Goal: Task Accomplishment & Management: Complete application form

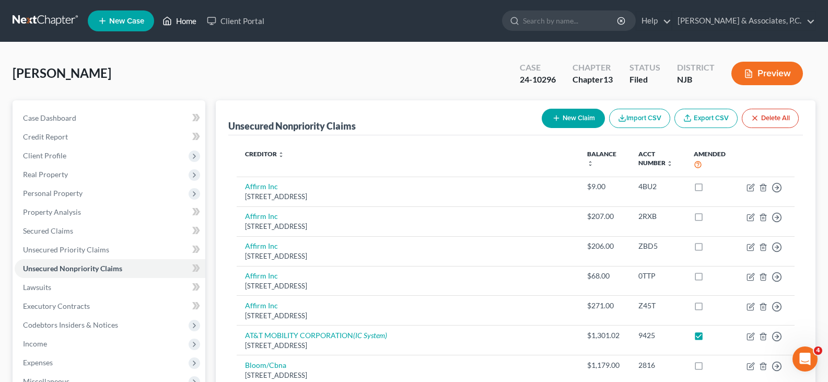
click at [186, 18] on link "Home" at bounding box center [179, 20] width 44 height 19
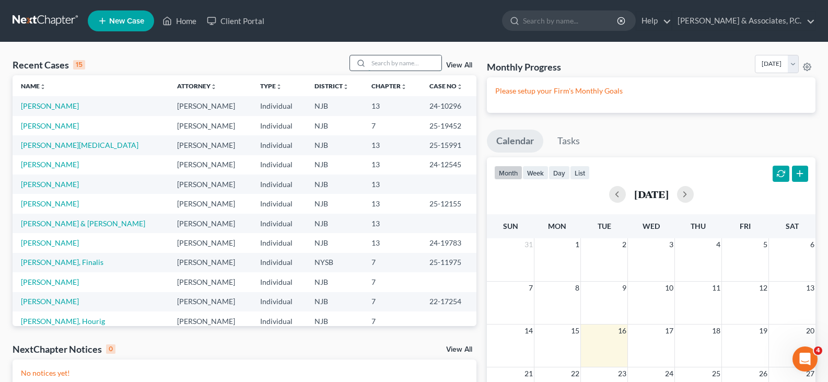
drag, startPoint x: 390, startPoint y: 65, endPoint x: 384, endPoint y: 60, distance: 8.1
click at [389, 64] on input "search" at bounding box center [404, 62] width 73 height 15
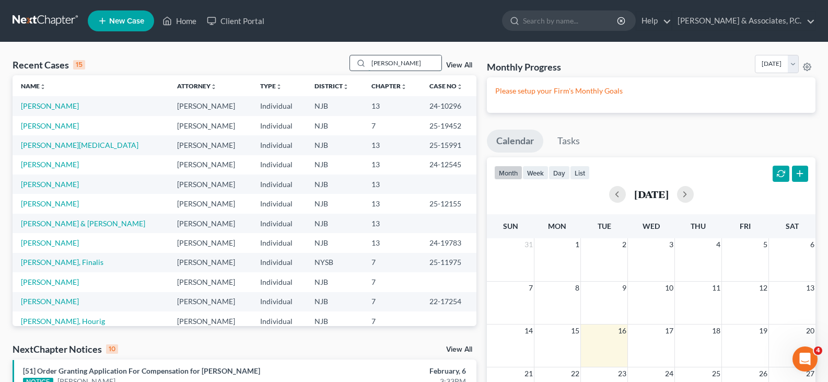
type input "[PERSON_NAME]"
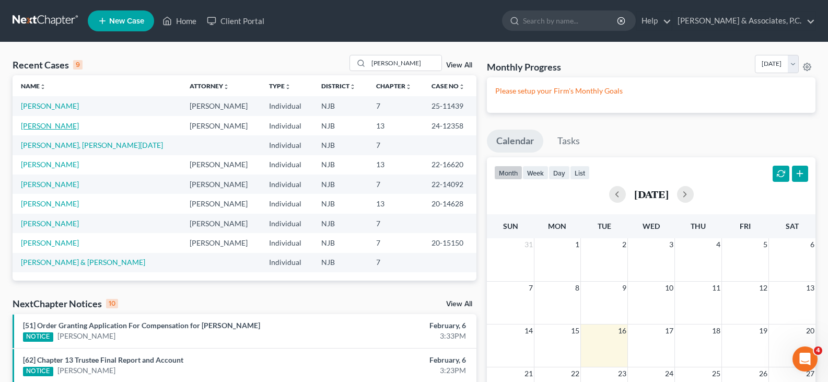
click at [55, 123] on link "[PERSON_NAME]" at bounding box center [50, 125] width 58 height 9
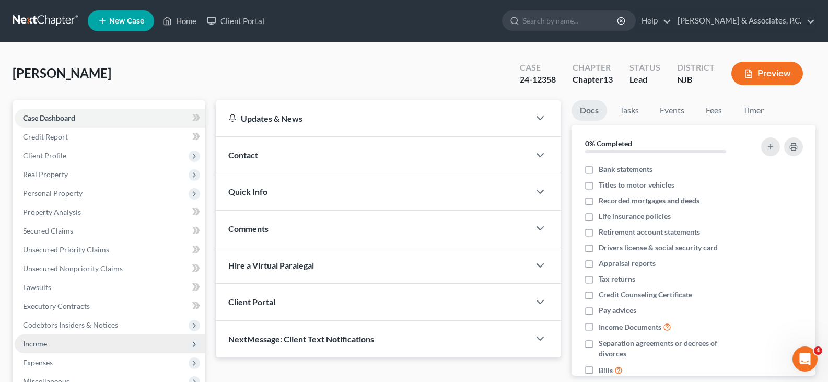
click at [34, 342] on span "Income" at bounding box center [35, 343] width 24 height 9
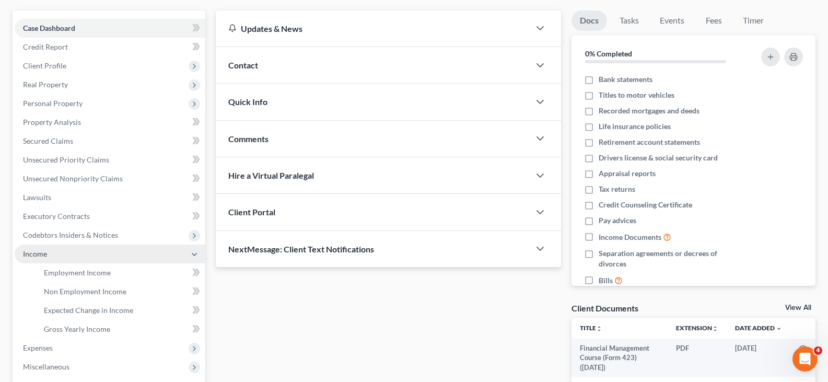
scroll to position [209, 0]
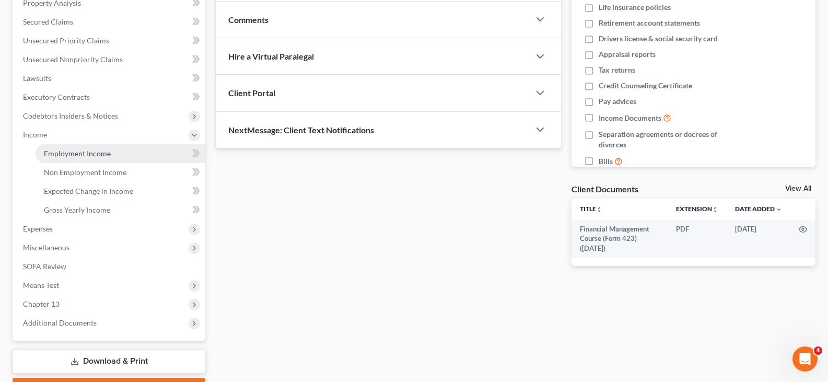
click at [62, 154] on span "Employment Income" at bounding box center [77, 153] width 67 height 9
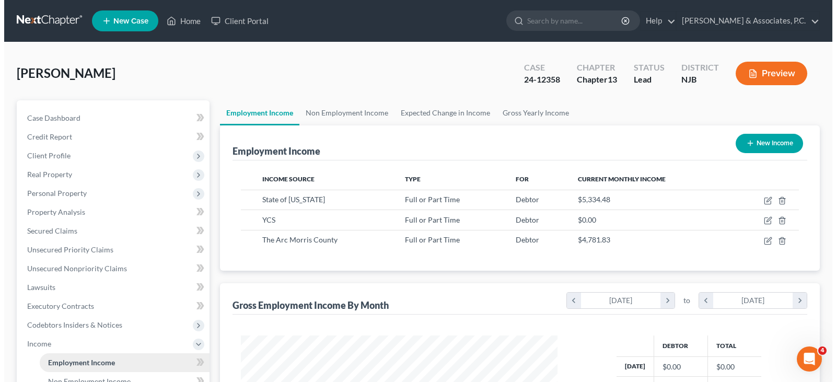
scroll to position [188, 337]
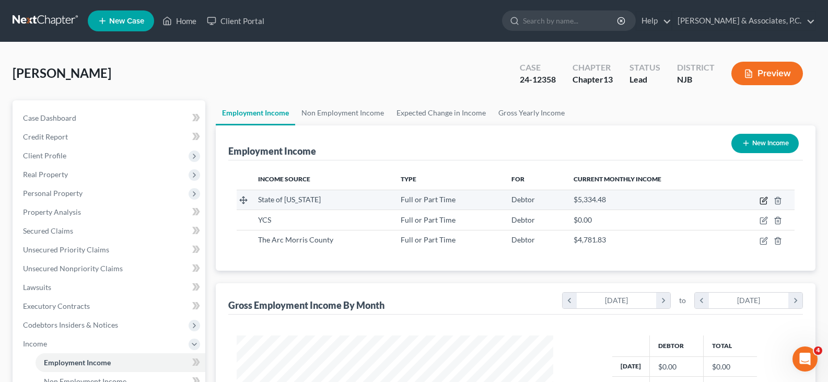
click at [762, 201] on icon "button" at bounding box center [764, 200] width 8 height 8
select select "0"
select select "33"
select select "2"
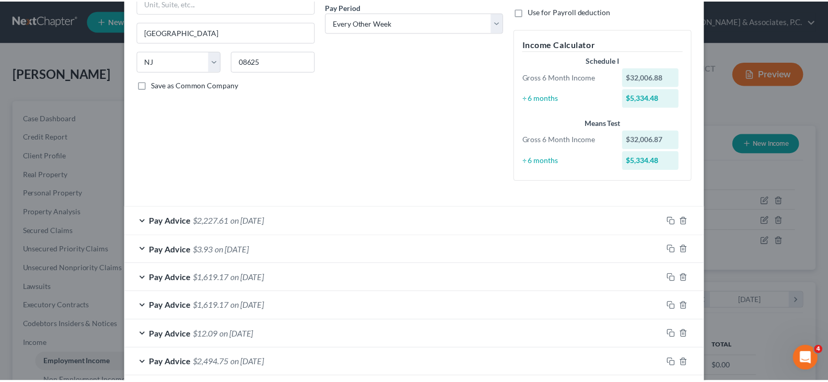
scroll to position [0, 0]
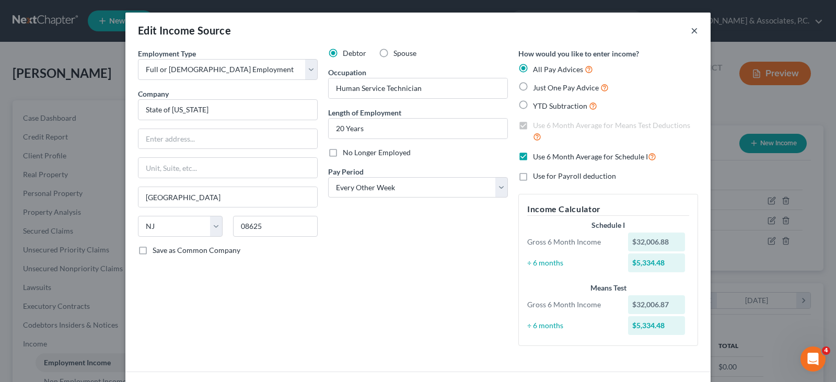
click at [691, 30] on button "×" at bounding box center [694, 30] width 7 height 13
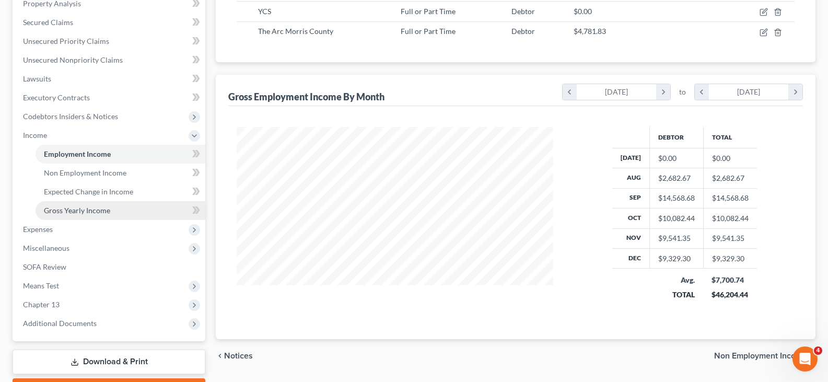
scroll to position [209, 0]
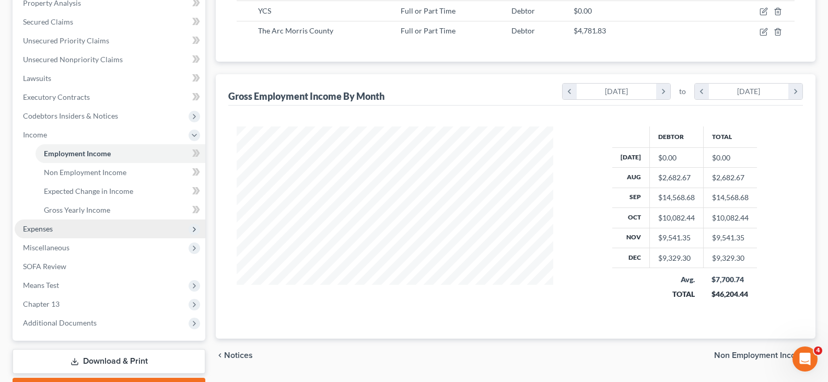
click at [36, 228] on span "Expenses" at bounding box center [38, 228] width 30 height 9
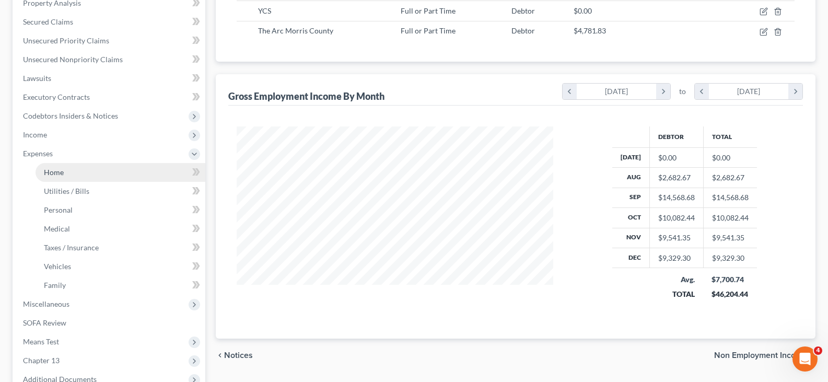
click at [52, 174] on span "Home" at bounding box center [54, 172] width 20 height 9
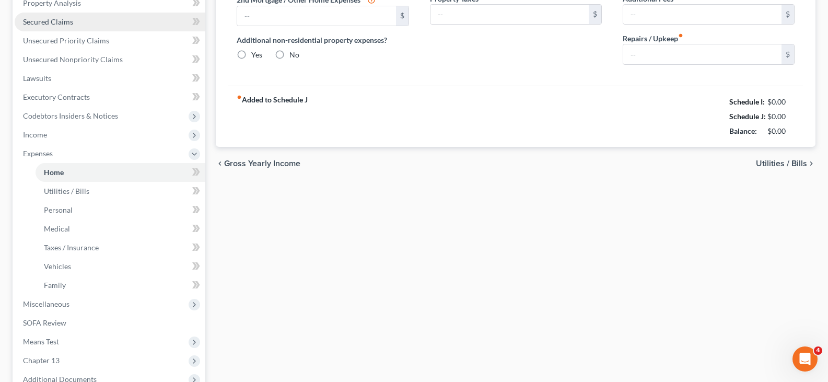
type input "2,841.81"
type input "0.00"
radio input "true"
type input "0.00"
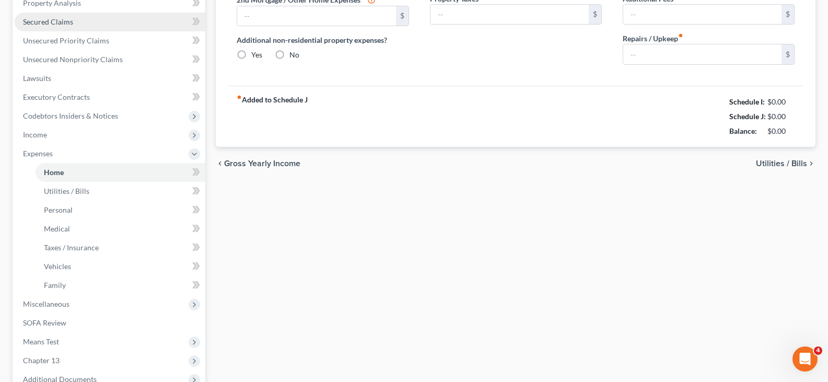
type input "0.00"
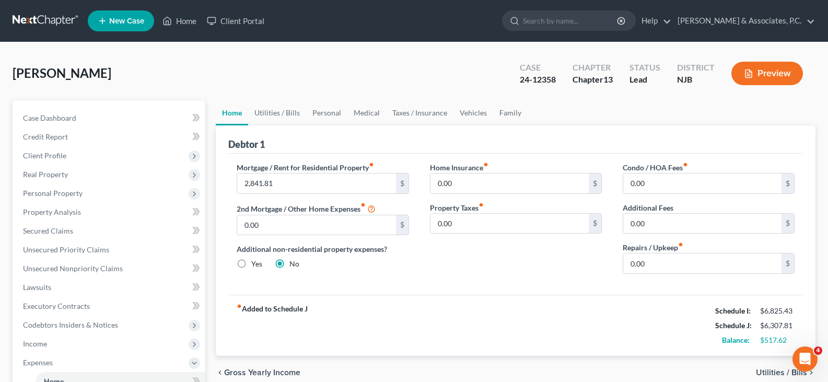
click at [231, 115] on link "Home" at bounding box center [232, 112] width 32 height 25
click at [276, 110] on link "Utilities / Bills" at bounding box center [277, 112] width 58 height 25
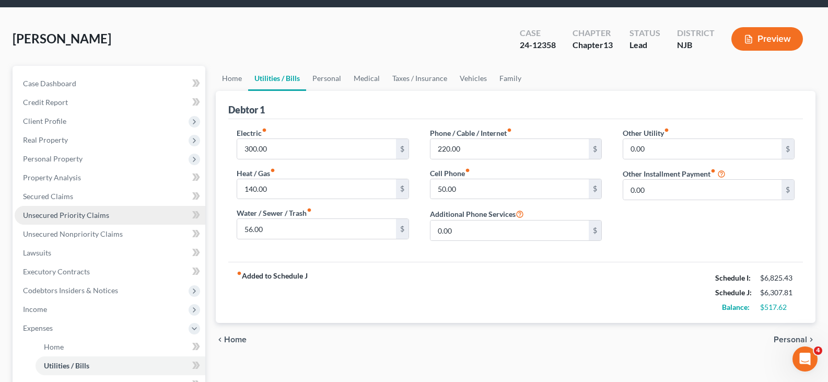
scroll to position [104, 0]
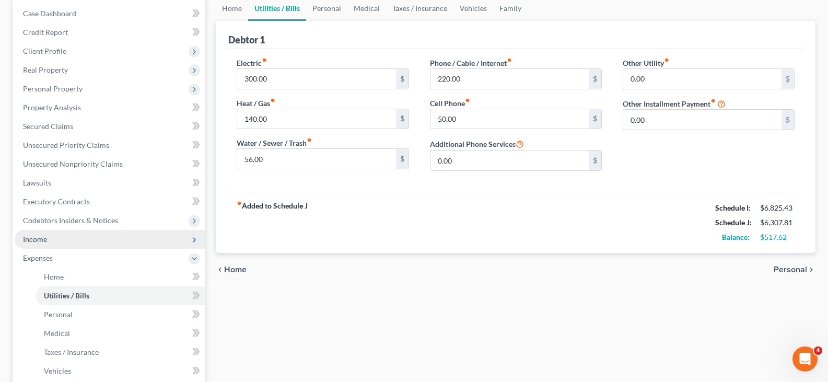
click at [43, 237] on span "Income" at bounding box center [35, 239] width 24 height 9
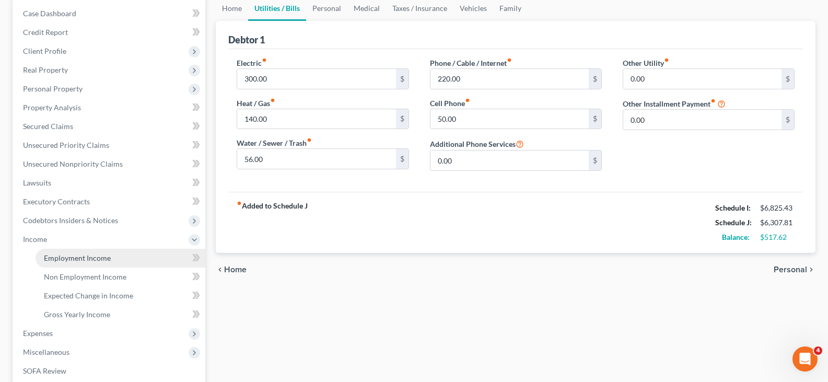
click at [81, 254] on span "Employment Income" at bounding box center [77, 257] width 67 height 9
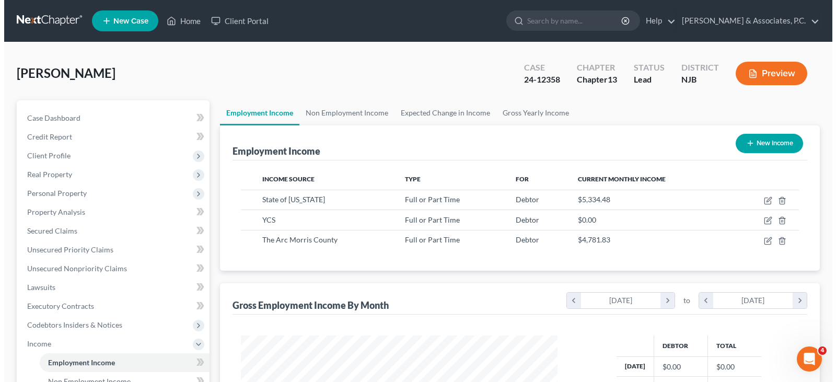
scroll to position [188, 337]
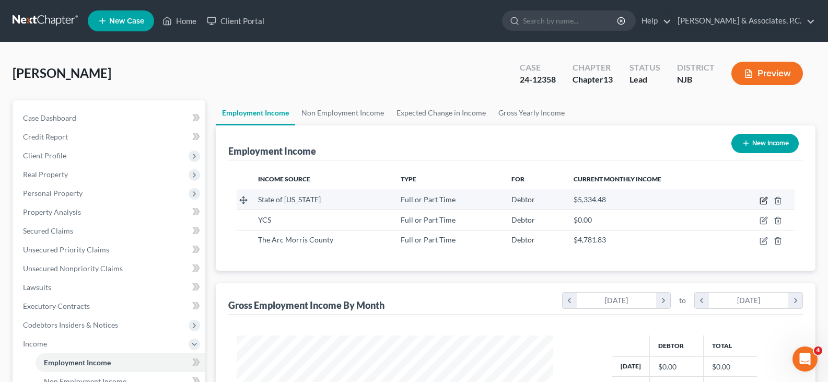
click at [764, 200] on icon "button" at bounding box center [764, 199] width 5 height 5
select select "0"
select select "33"
select select "2"
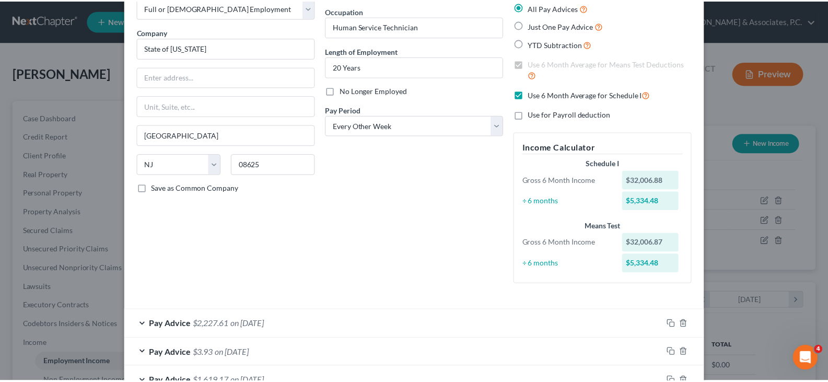
scroll to position [0, 0]
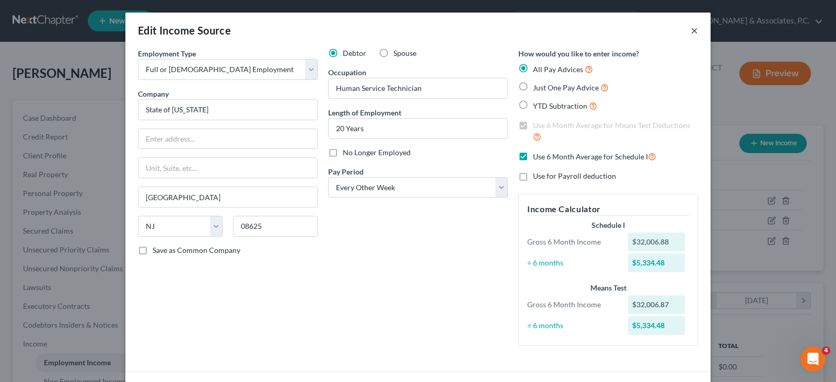
click at [691, 30] on button "×" at bounding box center [694, 30] width 7 height 13
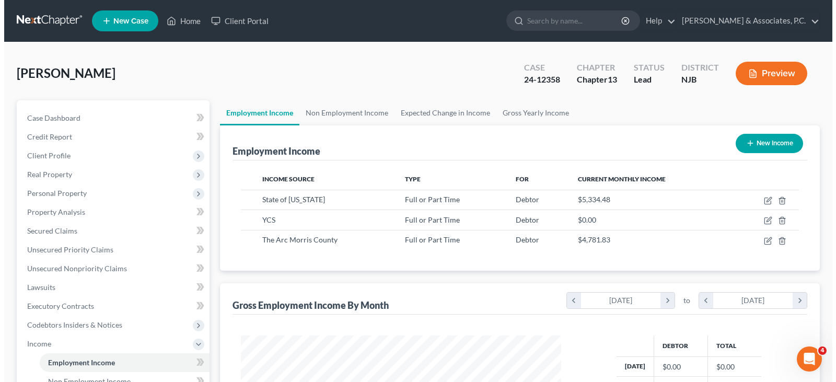
scroll to position [522203, 522053]
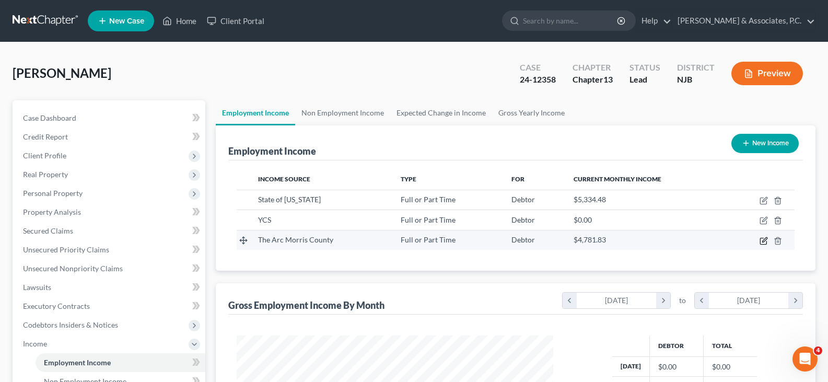
click at [766, 241] on icon "button" at bounding box center [764, 241] width 8 height 8
select select "0"
select select "33"
select select "2"
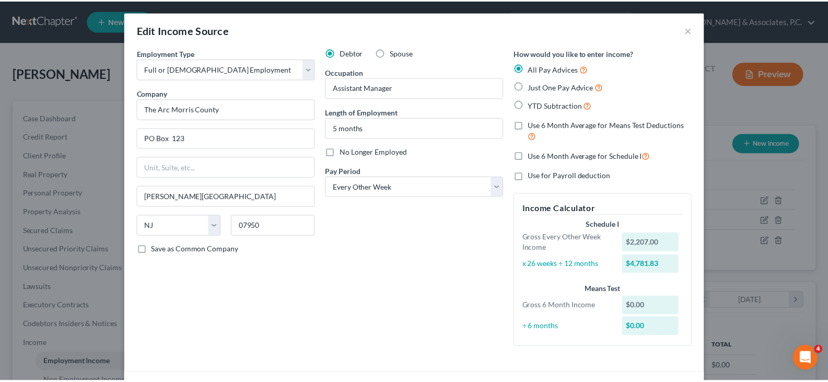
scroll to position [0, 0]
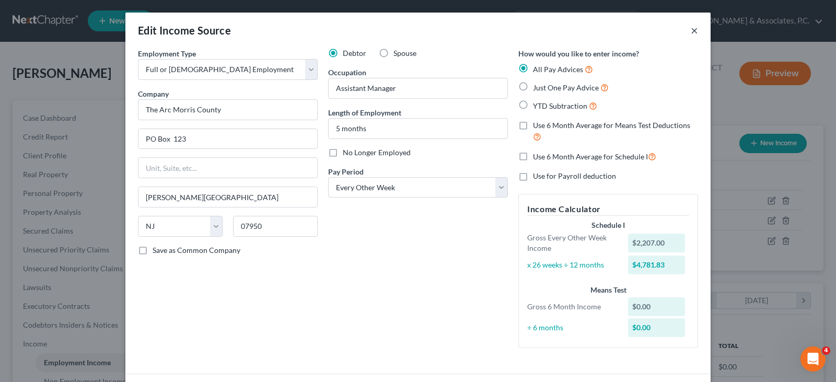
click at [691, 29] on button "×" at bounding box center [694, 30] width 7 height 13
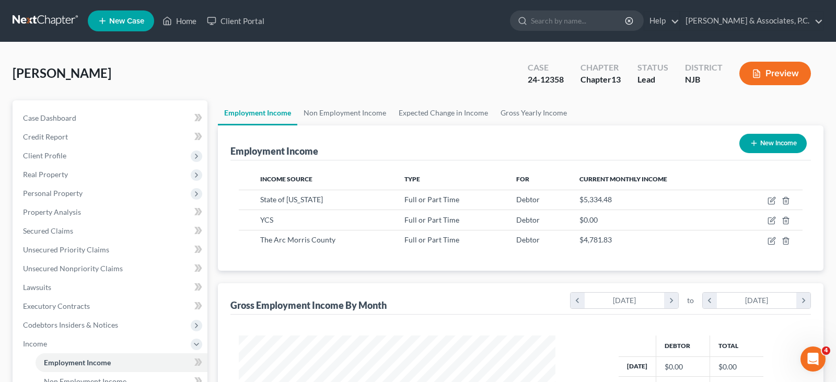
scroll to position [522203, 522053]
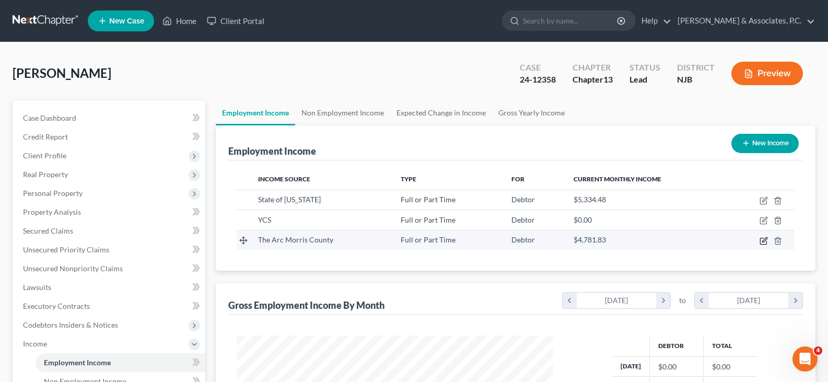
click at [761, 238] on icon "button" at bounding box center [763, 241] width 6 height 6
select select "0"
select select "33"
select select "2"
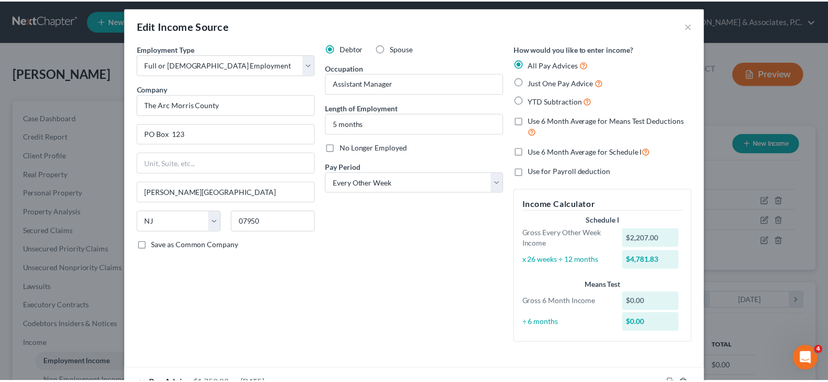
scroll to position [0, 0]
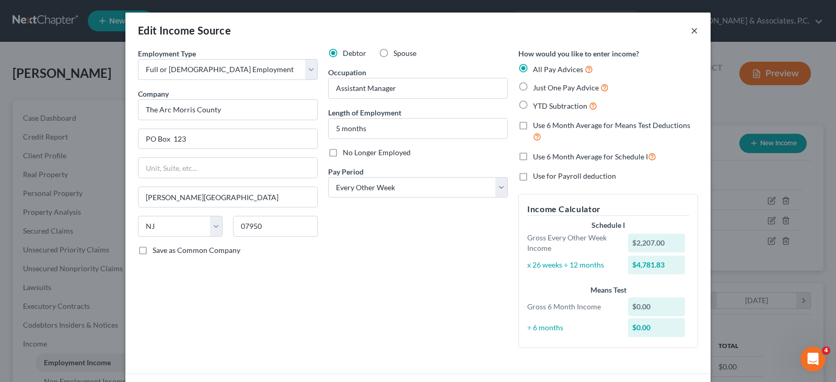
click at [691, 30] on button "×" at bounding box center [694, 30] width 7 height 13
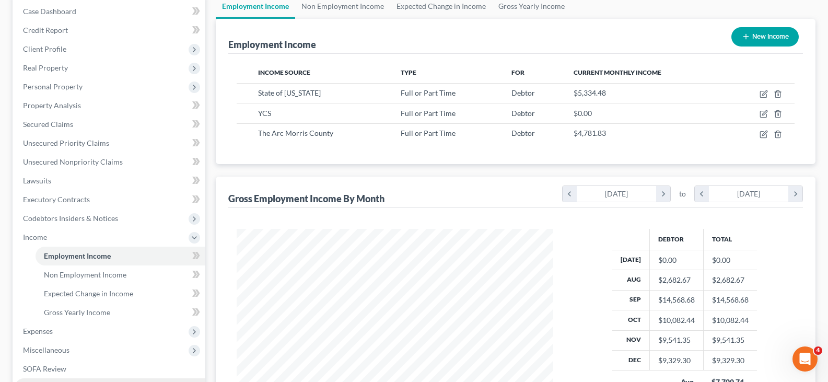
scroll to position [209, 0]
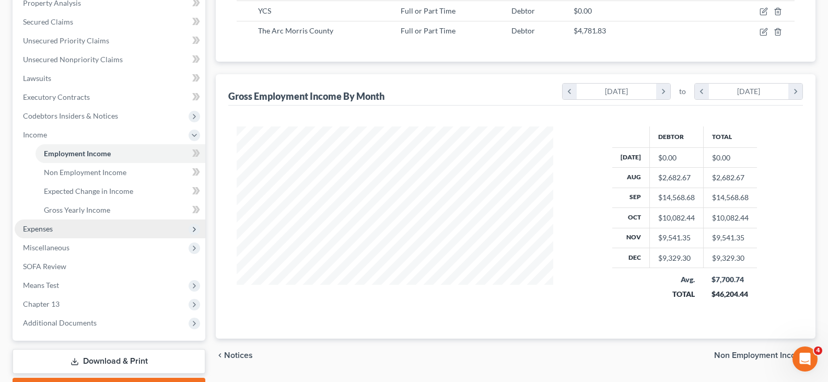
click at [37, 226] on span "Expenses" at bounding box center [38, 228] width 30 height 9
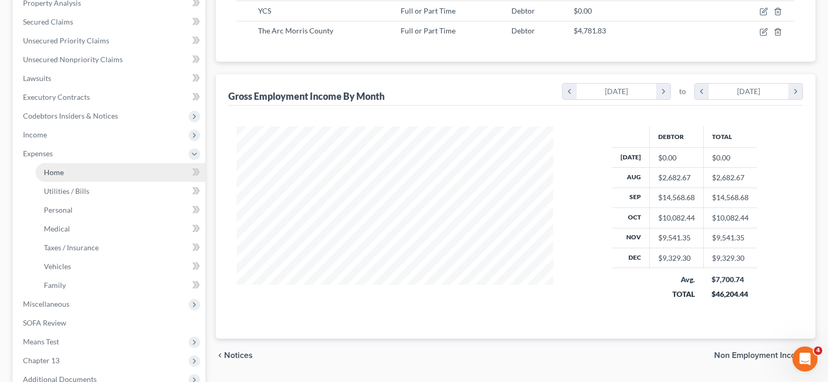
click at [50, 172] on span "Home" at bounding box center [54, 172] width 20 height 9
